Goal: Answer question/provide support

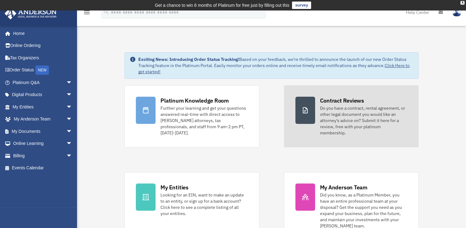
click at [359, 113] on div "Do you have a contract, rental agreement, or other legal document you would lik…" at bounding box center [363, 120] width 87 height 31
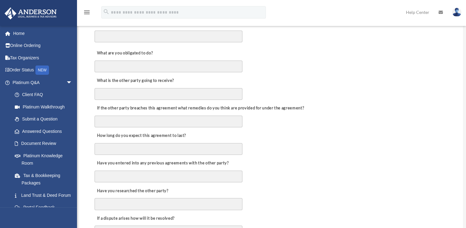
scroll to position [210, 0]
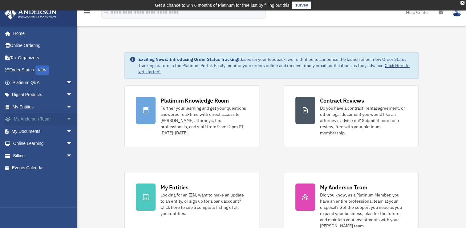
click at [67, 117] on span "arrow_drop_down" at bounding box center [72, 119] width 12 height 13
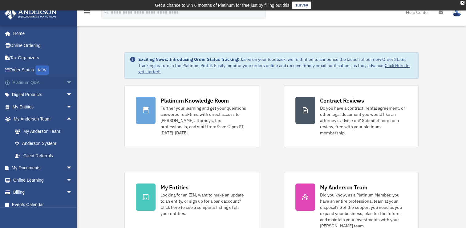
click at [66, 82] on span "arrow_drop_down" at bounding box center [72, 82] width 12 height 13
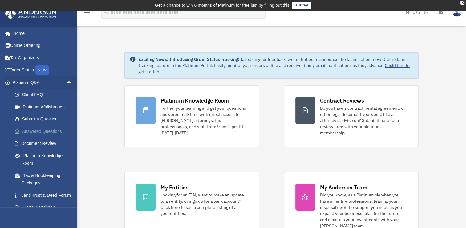
click at [43, 129] on link "Answered Questions" at bounding box center [45, 131] width 73 height 12
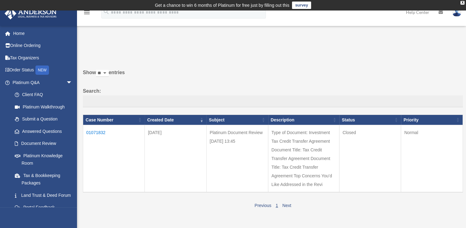
click at [102, 130] on td "01071832" at bounding box center [114, 158] width 62 height 67
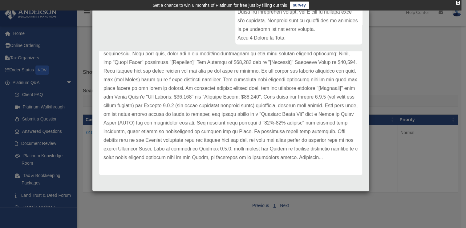
scroll to position [476, 0]
click at [410, 87] on div "Case Detail × Platinum Document Review 08/09/2025 13:45 Case Number 01071832 Cr…" at bounding box center [233, 114] width 466 height 228
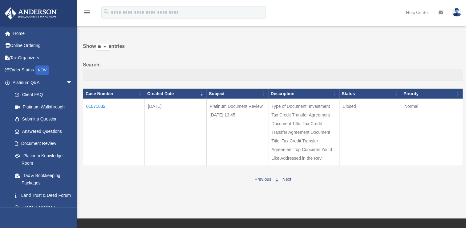
scroll to position [24, 0]
